Goal: Task Accomplishment & Management: Manage account settings

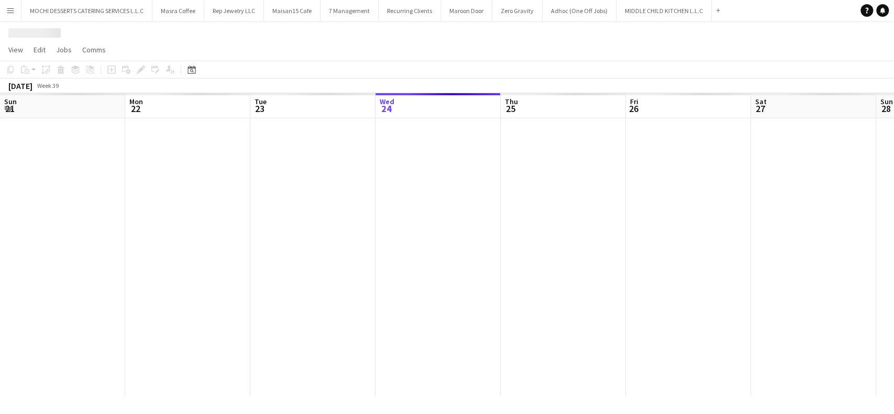
scroll to position [0, 250]
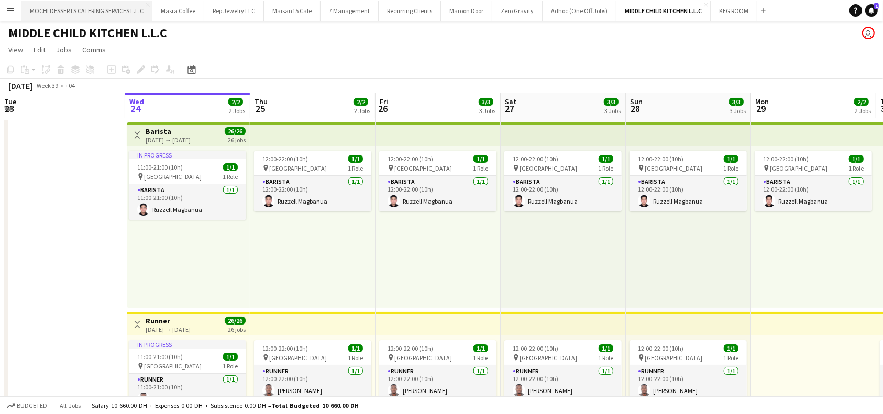
click at [122, 15] on button "MOCHI DESSERTS CATERING SERVICES L.L.C Close" at bounding box center [86, 11] width 131 height 20
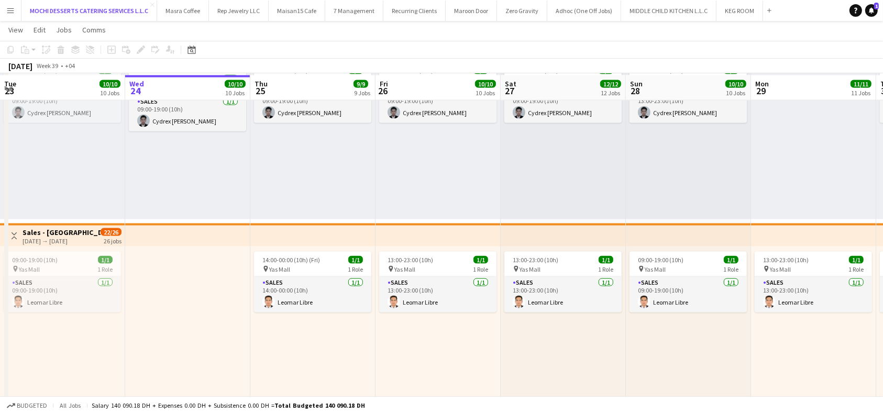
scroll to position [1606, 0]
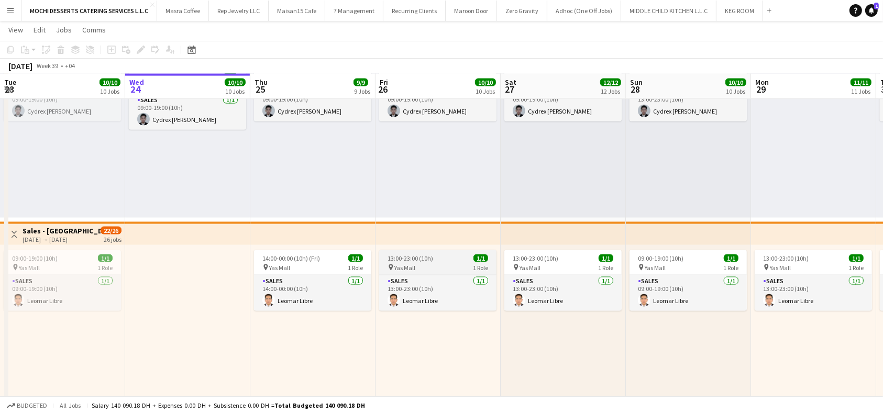
click at [447, 259] on div "13:00-23:00 (10h) 1/1" at bounding box center [437, 259] width 117 height 8
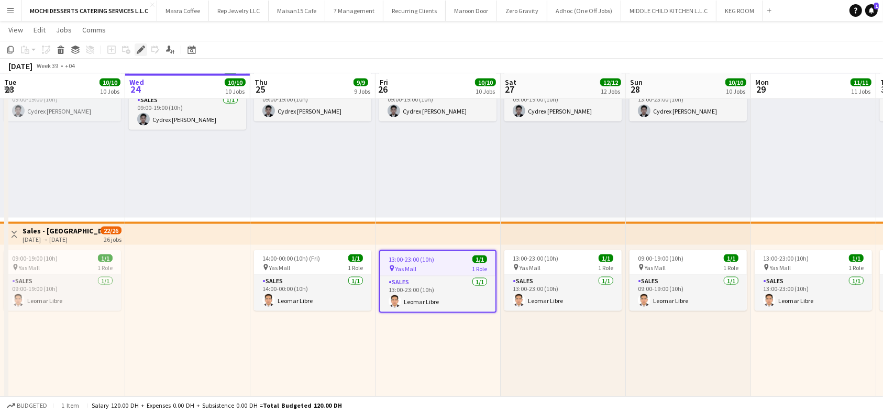
click at [141, 49] on icon at bounding box center [141, 50] width 6 height 6
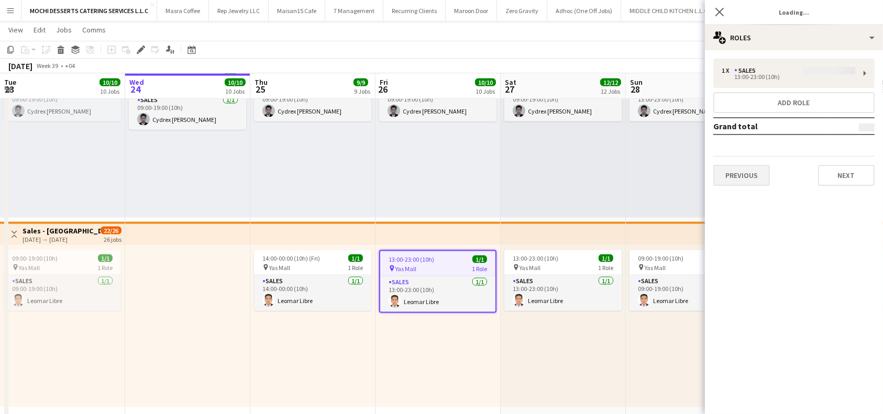
type input "*******"
click at [738, 177] on button "Previous" at bounding box center [742, 175] width 57 height 21
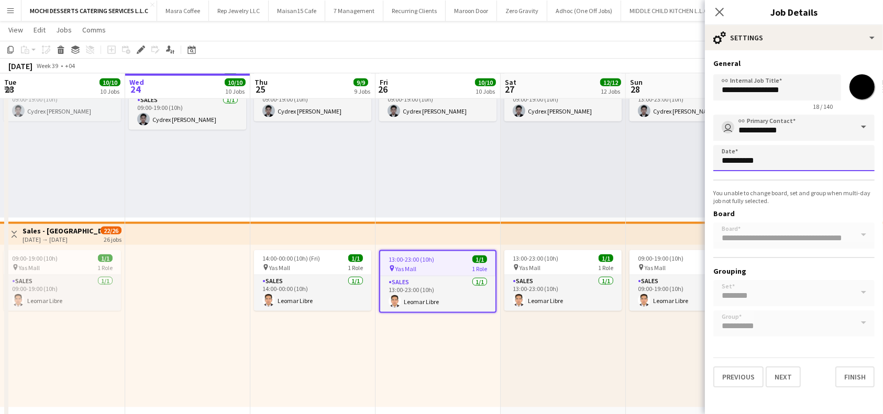
scroll to position [0, 0]
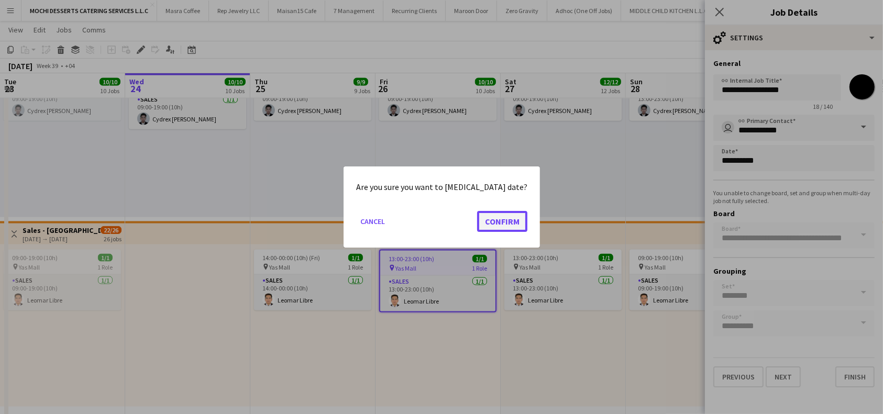
click at [506, 223] on button "Confirm" at bounding box center [502, 221] width 50 height 21
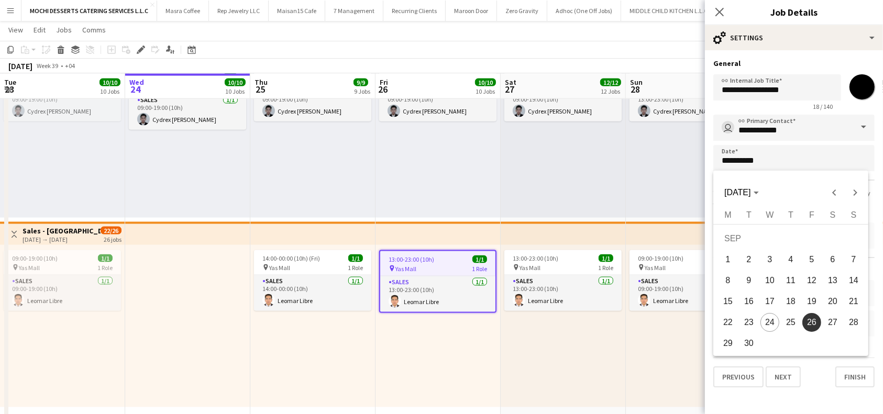
click at [769, 319] on span "24" at bounding box center [770, 322] width 19 height 19
type input "**********"
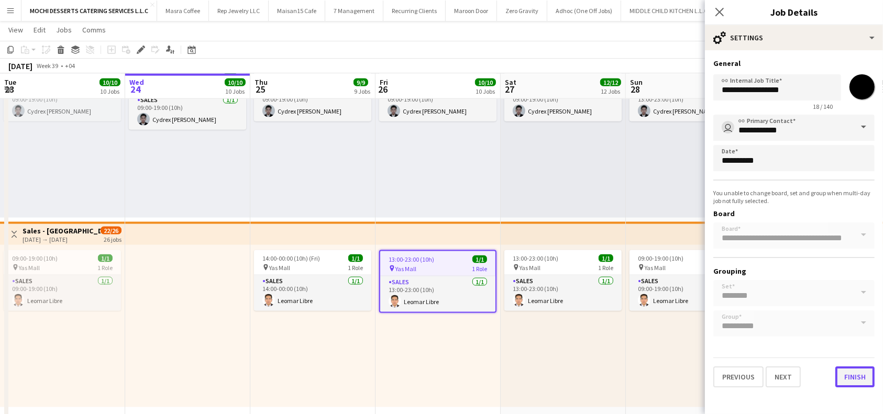
click at [854, 374] on button "Finish" at bounding box center [855, 377] width 39 height 21
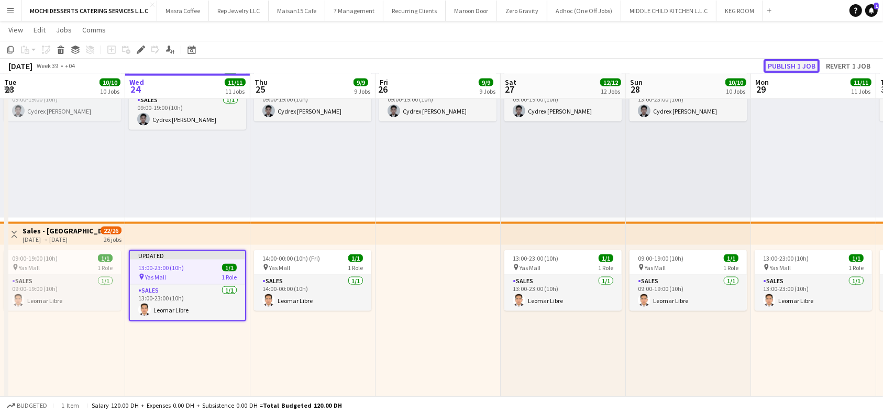
click at [786, 63] on button "Publish 1 job" at bounding box center [792, 66] width 56 height 14
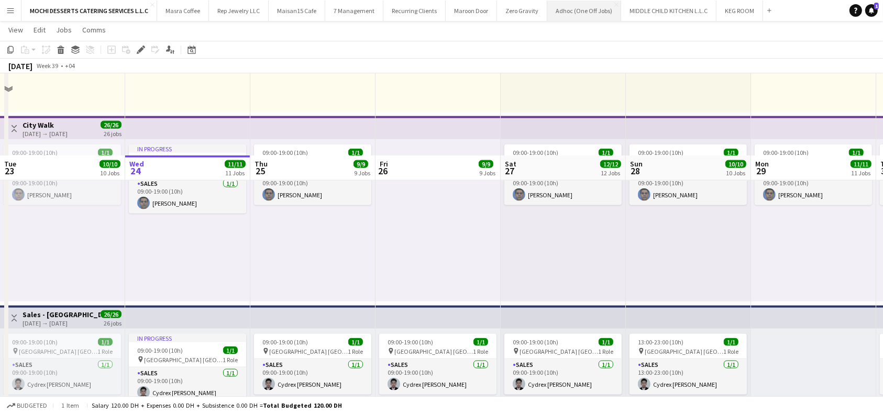
scroll to position [1327, 0]
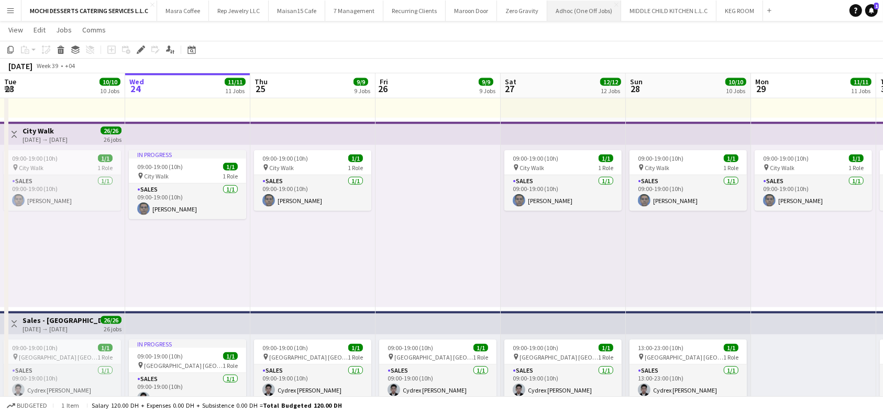
click at [553, 7] on button "Adhoc (One Off Jobs) Close" at bounding box center [584, 11] width 74 height 20
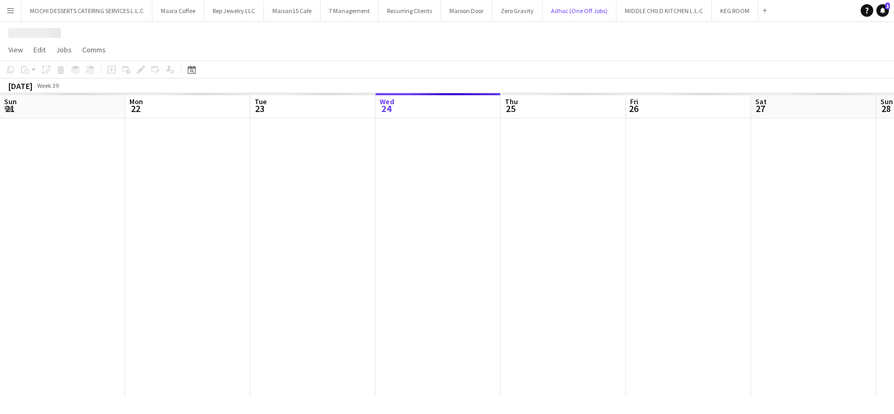
scroll to position [0, 250]
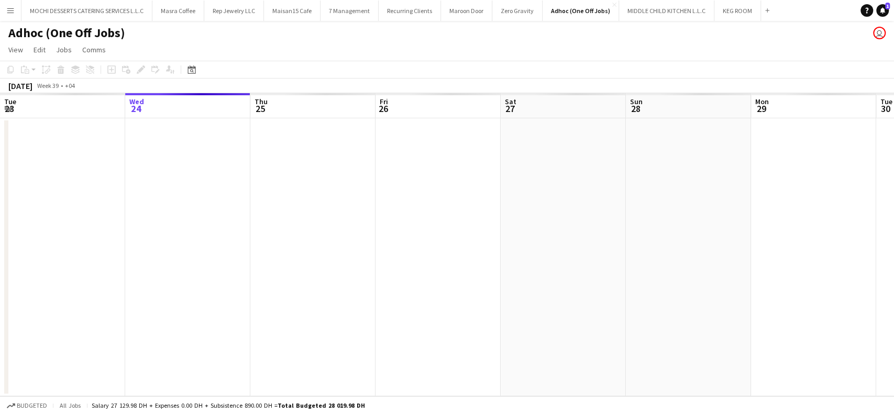
click at [680, 97] on app-board-header-date "Sun 28" at bounding box center [688, 105] width 125 height 25
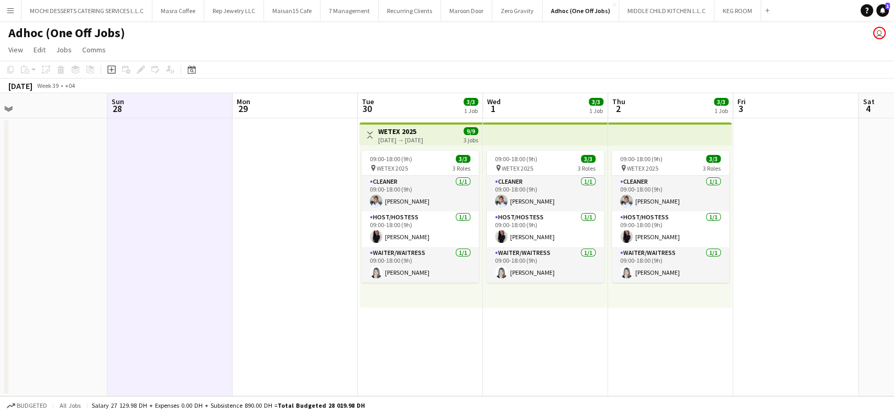
scroll to position [0, 531]
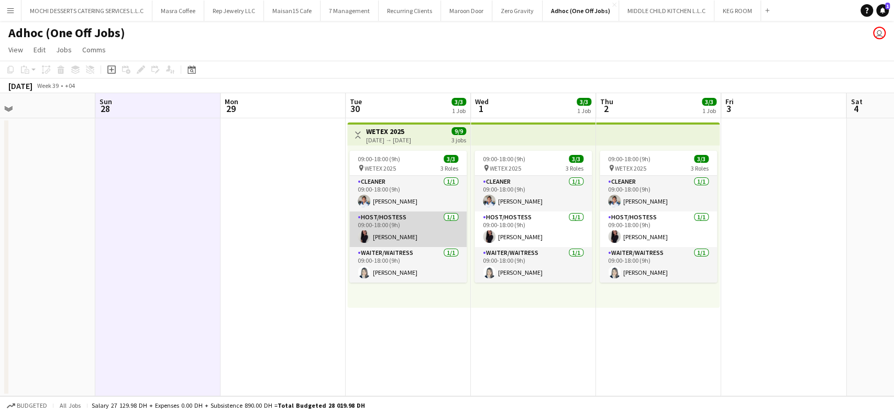
click at [378, 236] on app-card-role "Host/Hostess 1/1 09:00-18:00 (9h) Anastasiya Kolesnikova" at bounding box center [407, 230] width 117 height 36
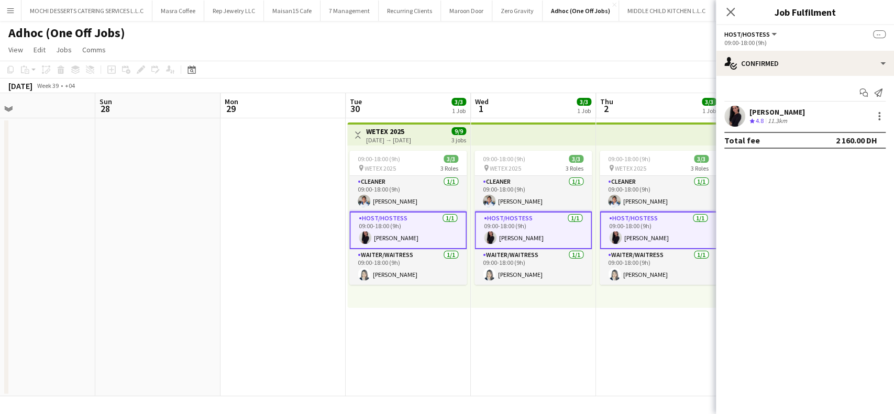
click at [796, 112] on div "Anastasiya Kolesnikova" at bounding box center [778, 111] width 56 height 9
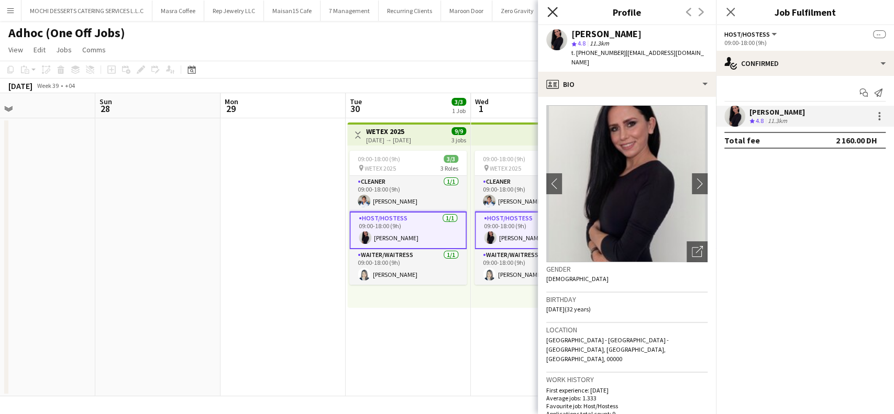
click at [555, 12] on icon "Close pop-in" at bounding box center [552, 12] width 10 height 10
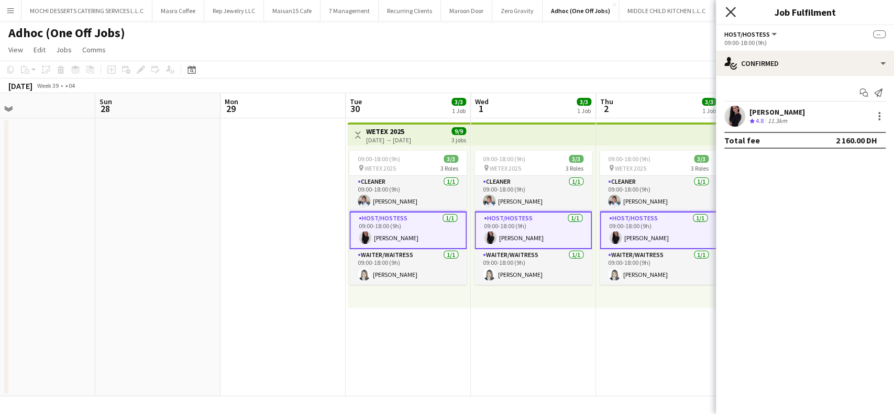
click at [731, 15] on icon "Close pop-in" at bounding box center [731, 12] width 10 height 10
